Goal: Check status: Check status

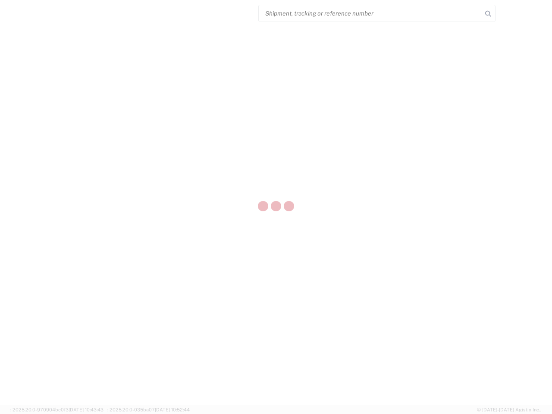
select select "US"
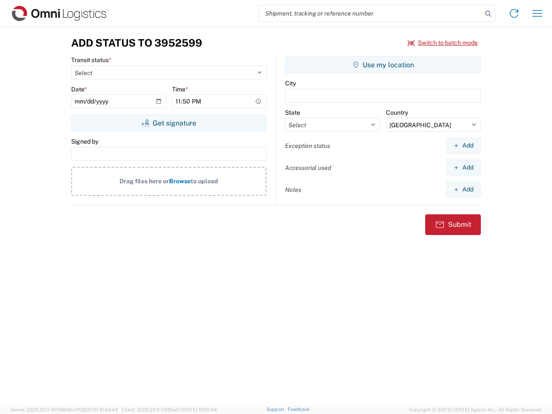
click at [370, 13] on input "search" at bounding box center [370, 13] width 223 height 16
click at [488, 14] on icon at bounding box center [488, 14] width 12 height 12
click at [514, 13] on icon at bounding box center [514, 13] width 14 height 14
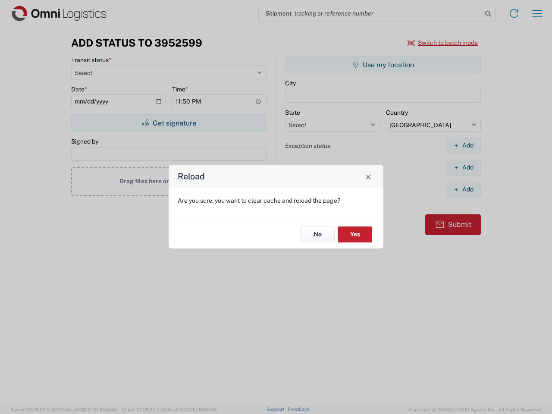
click at [537, 13] on div "Reload Are you sure, you want to clear cache and reload the page? No Yes" at bounding box center [276, 207] width 552 height 414
click at [443, 43] on div "Reload Are you sure, you want to clear cache and reload the page? No Yes" at bounding box center [276, 207] width 552 height 414
click at [169, 123] on div "Reload Are you sure, you want to clear cache and reload the page? No Yes" at bounding box center [276, 207] width 552 height 414
click at [383, 65] on div "Reload Are you sure, you want to clear cache and reload the page? No Yes" at bounding box center [276, 207] width 552 height 414
click at [463, 145] on div "Reload Are you sure, you want to clear cache and reload the page? No Yes" at bounding box center [276, 207] width 552 height 414
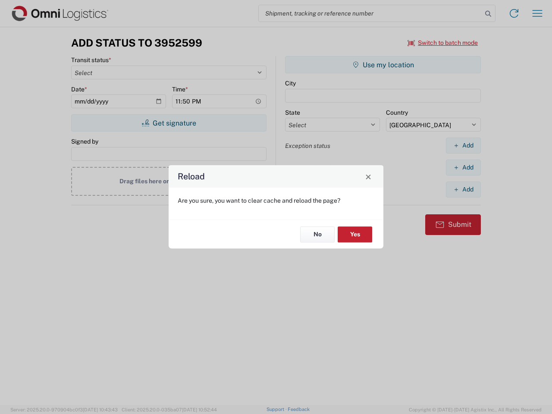
click at [463, 167] on div "Reload Are you sure, you want to clear cache and reload the page? No Yes" at bounding box center [276, 207] width 552 height 414
click at [463, 189] on div "Reload Are you sure, you want to clear cache and reload the page? No Yes" at bounding box center [276, 207] width 552 height 414
